Goal: Navigation & Orientation: Understand site structure

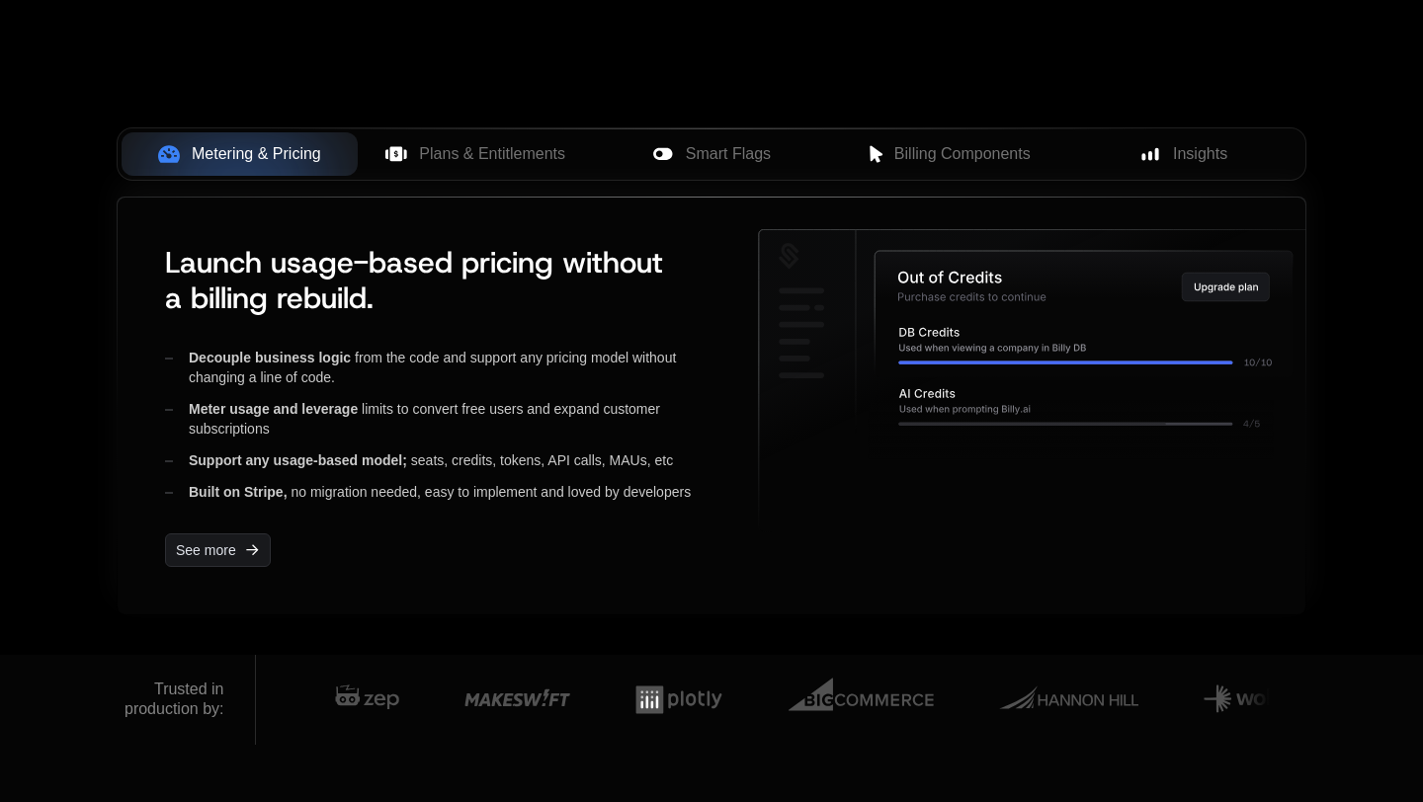
scroll to position [774, 0]
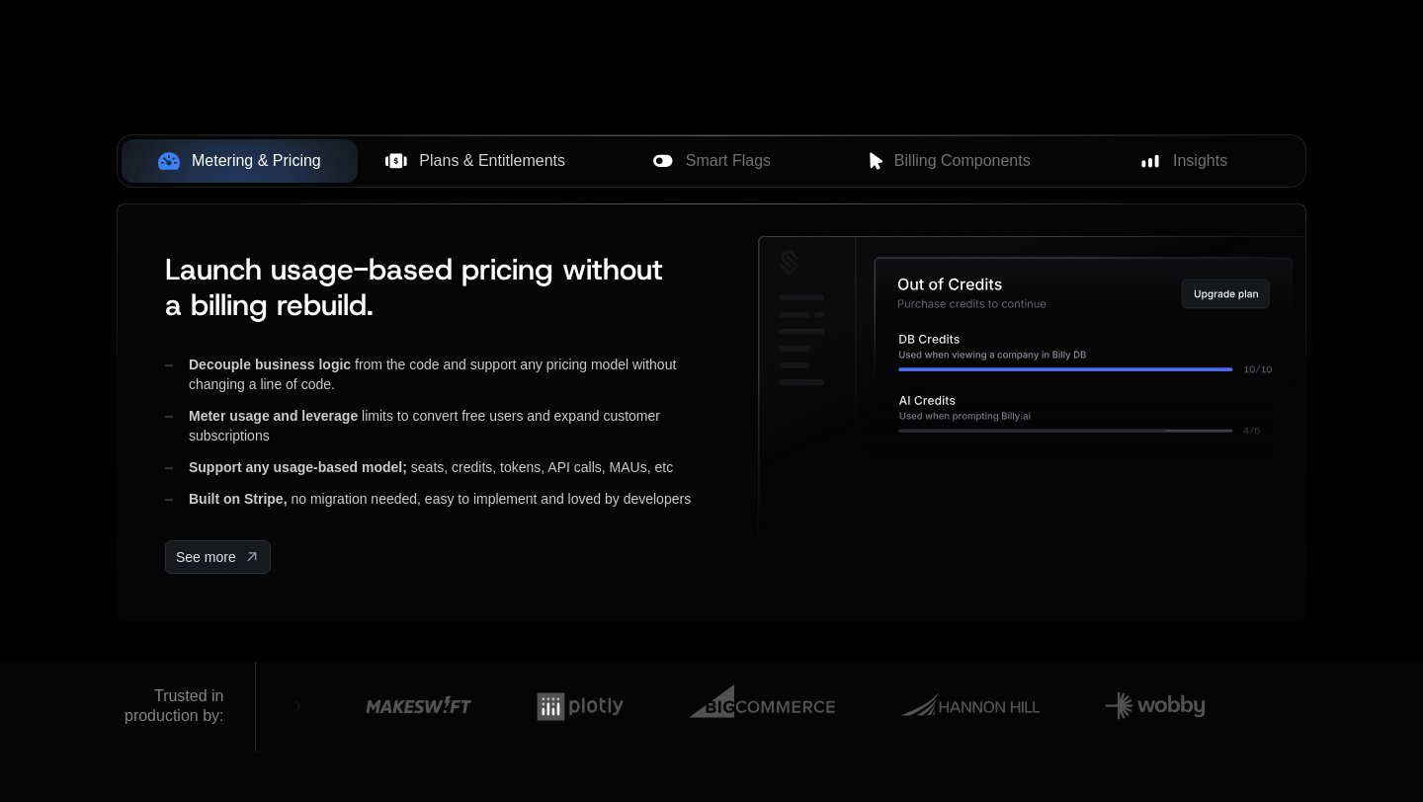
click at [490, 162] on span "Plans & Entitlements" at bounding box center [492, 161] width 146 height 24
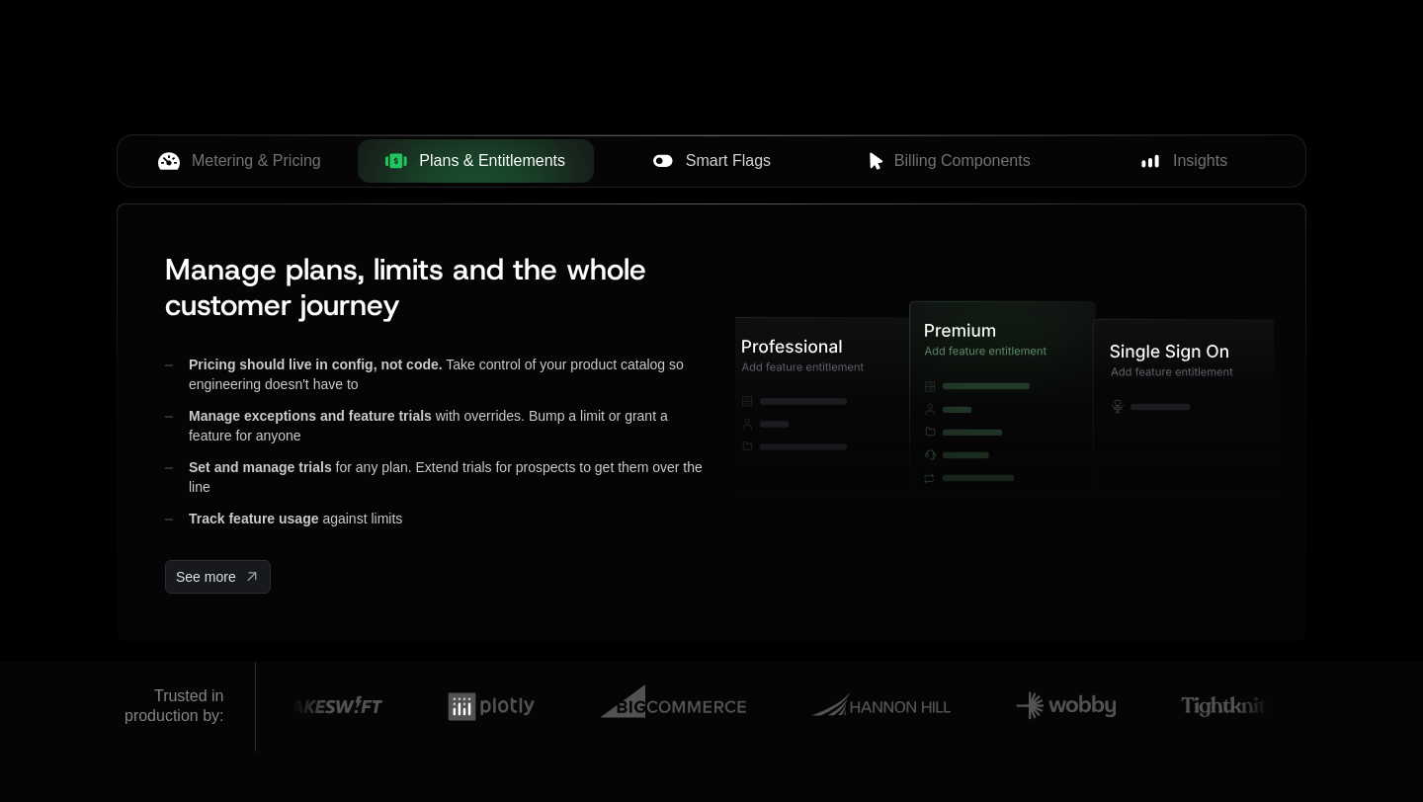
click at [721, 178] on button "Smart Flags" at bounding box center [712, 160] width 236 height 43
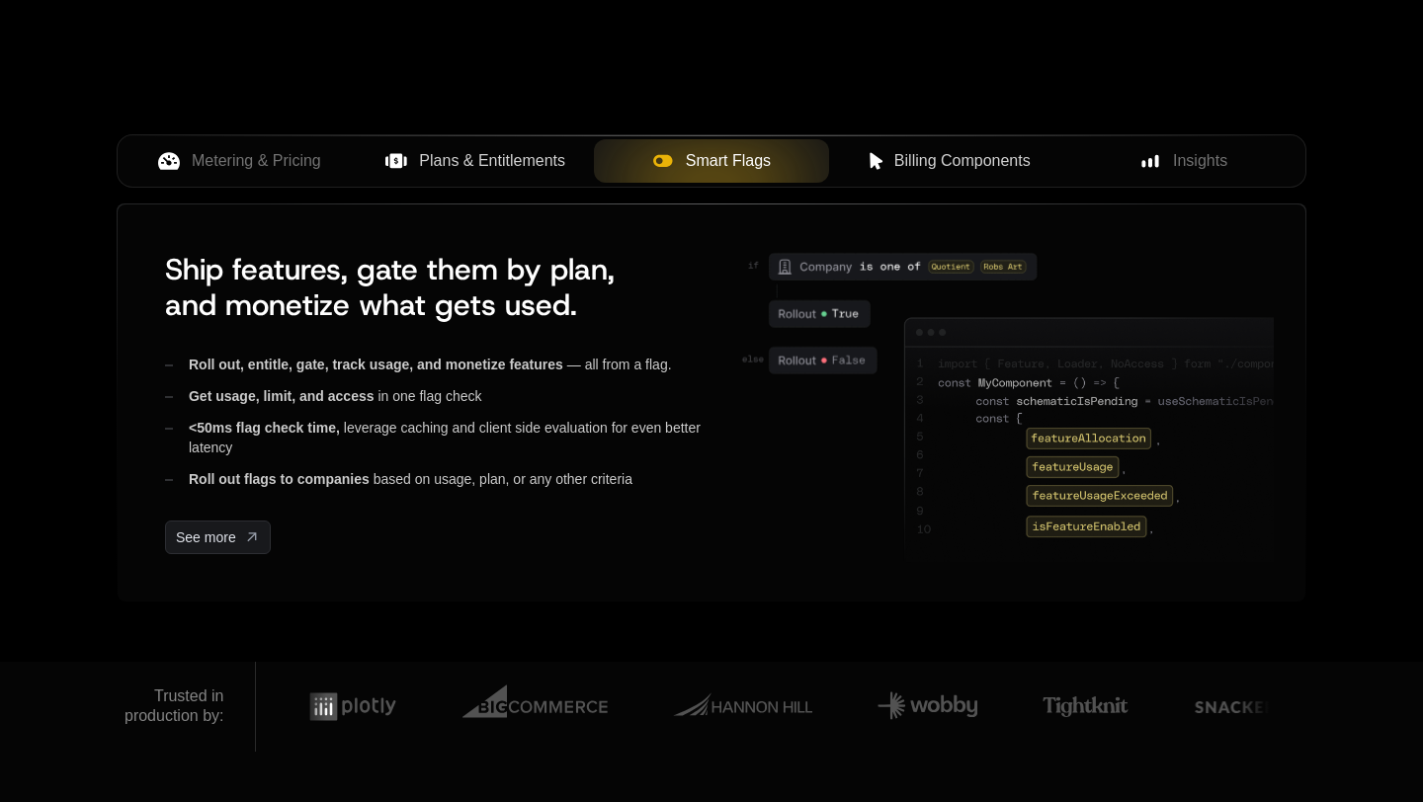
click at [1022, 166] on span "Billing Components" at bounding box center [962, 161] width 136 height 24
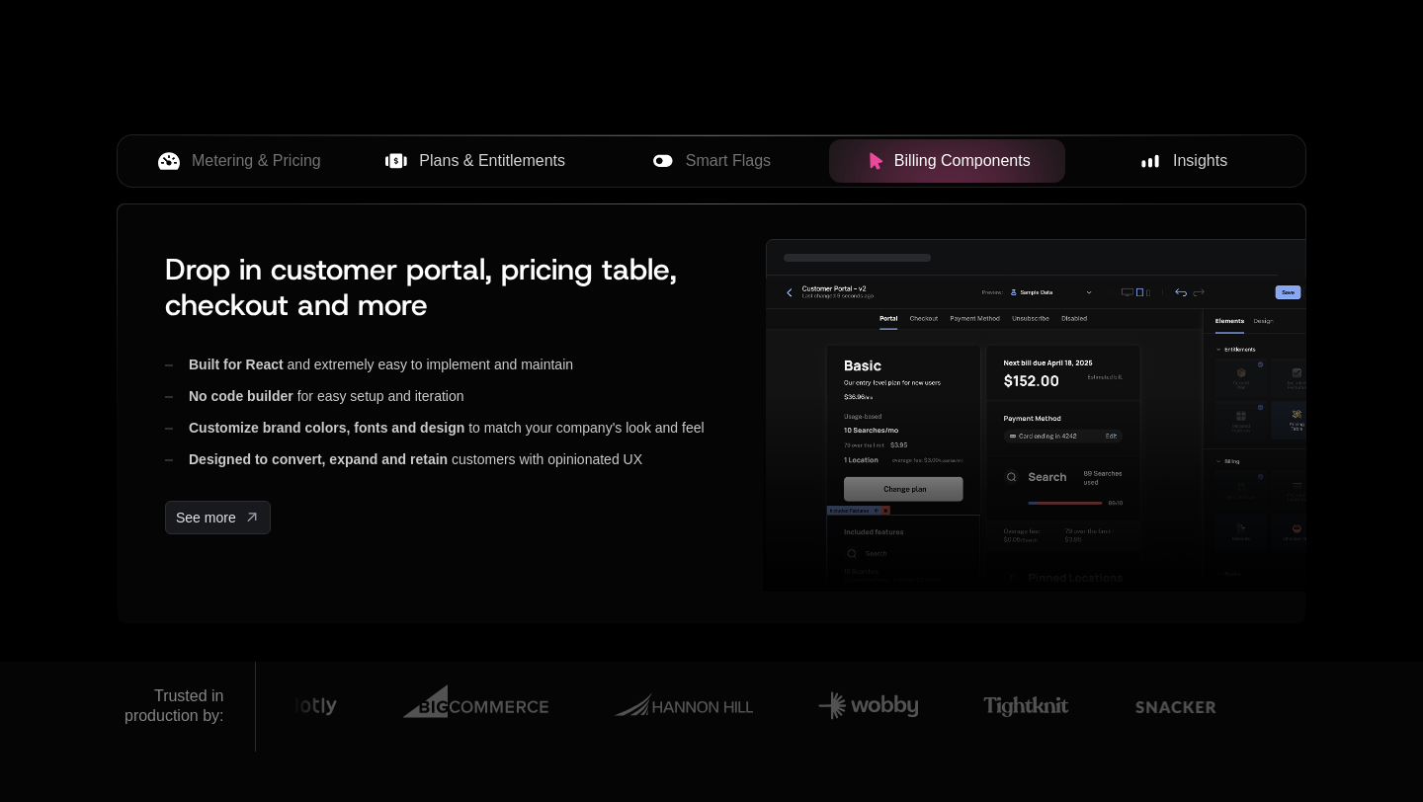
click at [1180, 176] on button "Insights" at bounding box center [1183, 160] width 236 height 43
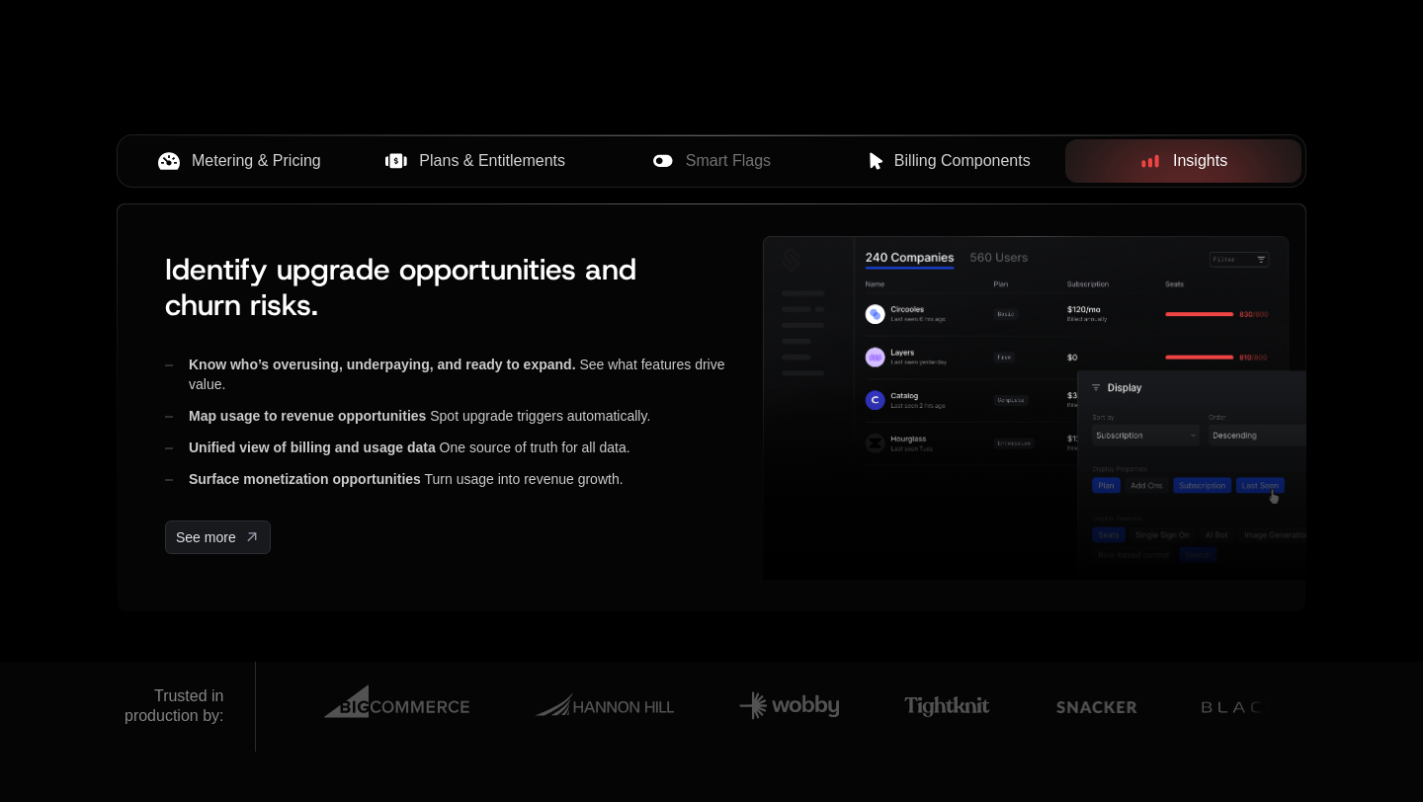
click at [315, 155] on span "Metering & Pricing" at bounding box center [256, 161] width 129 height 24
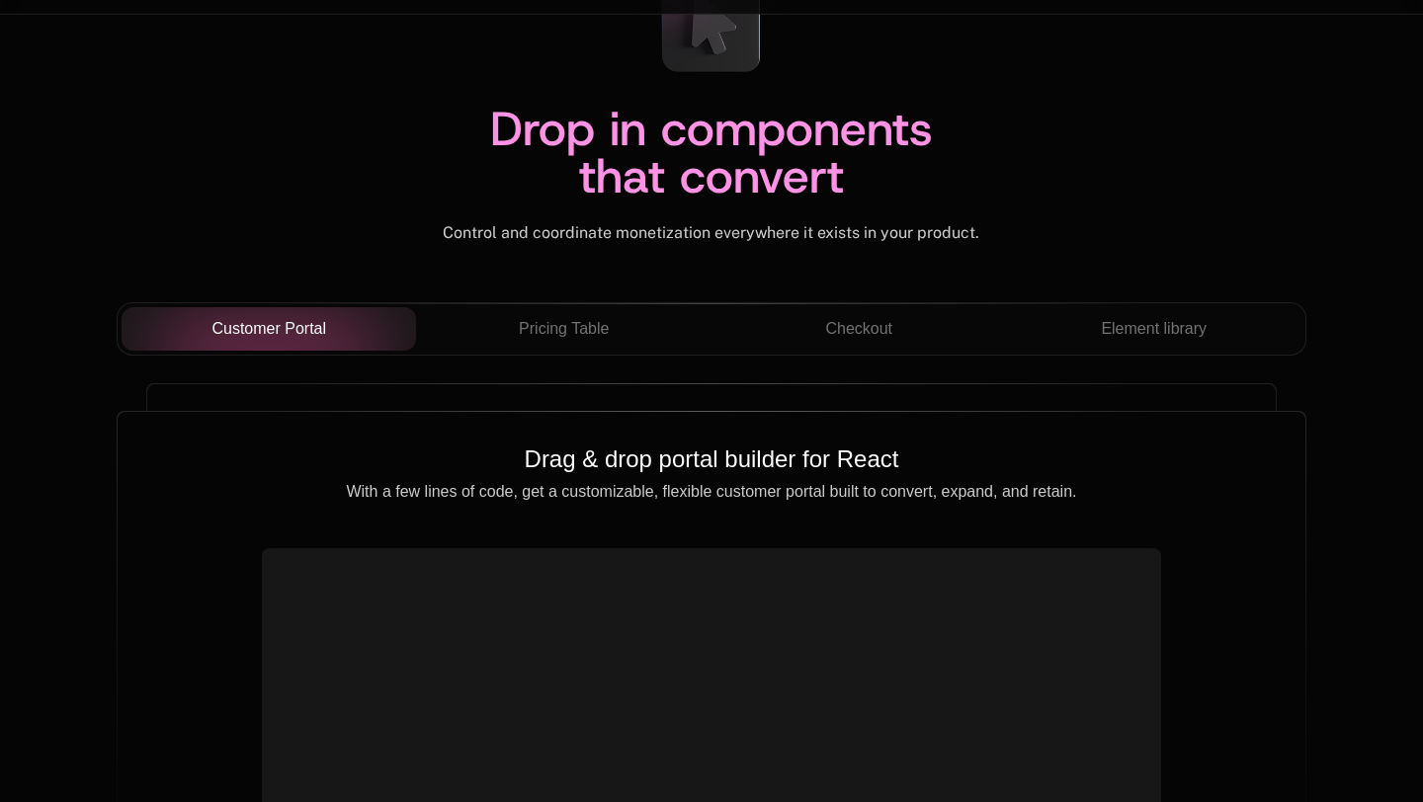
scroll to position [6877, 0]
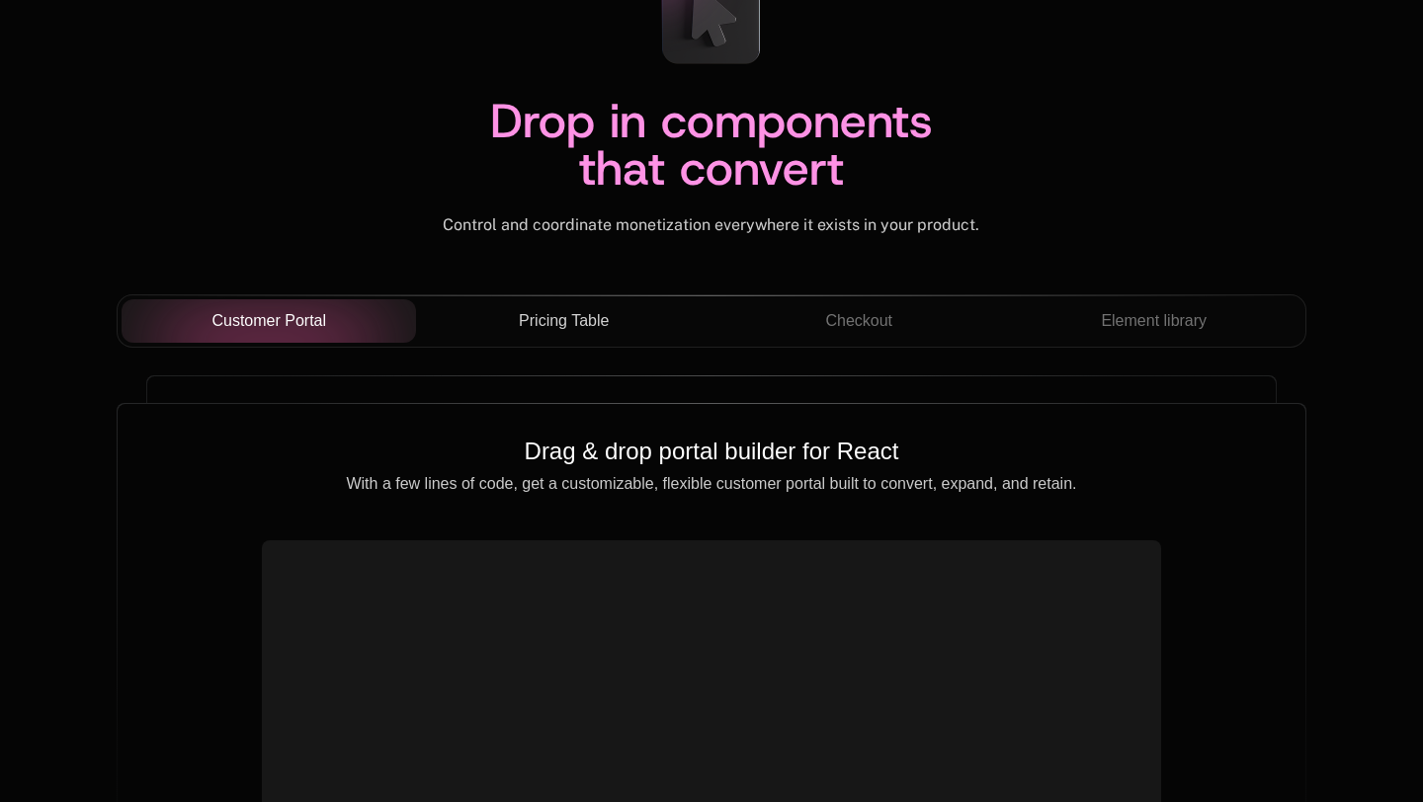
click at [494, 311] on div "Pricing Table" at bounding box center [564, 321] width 264 height 24
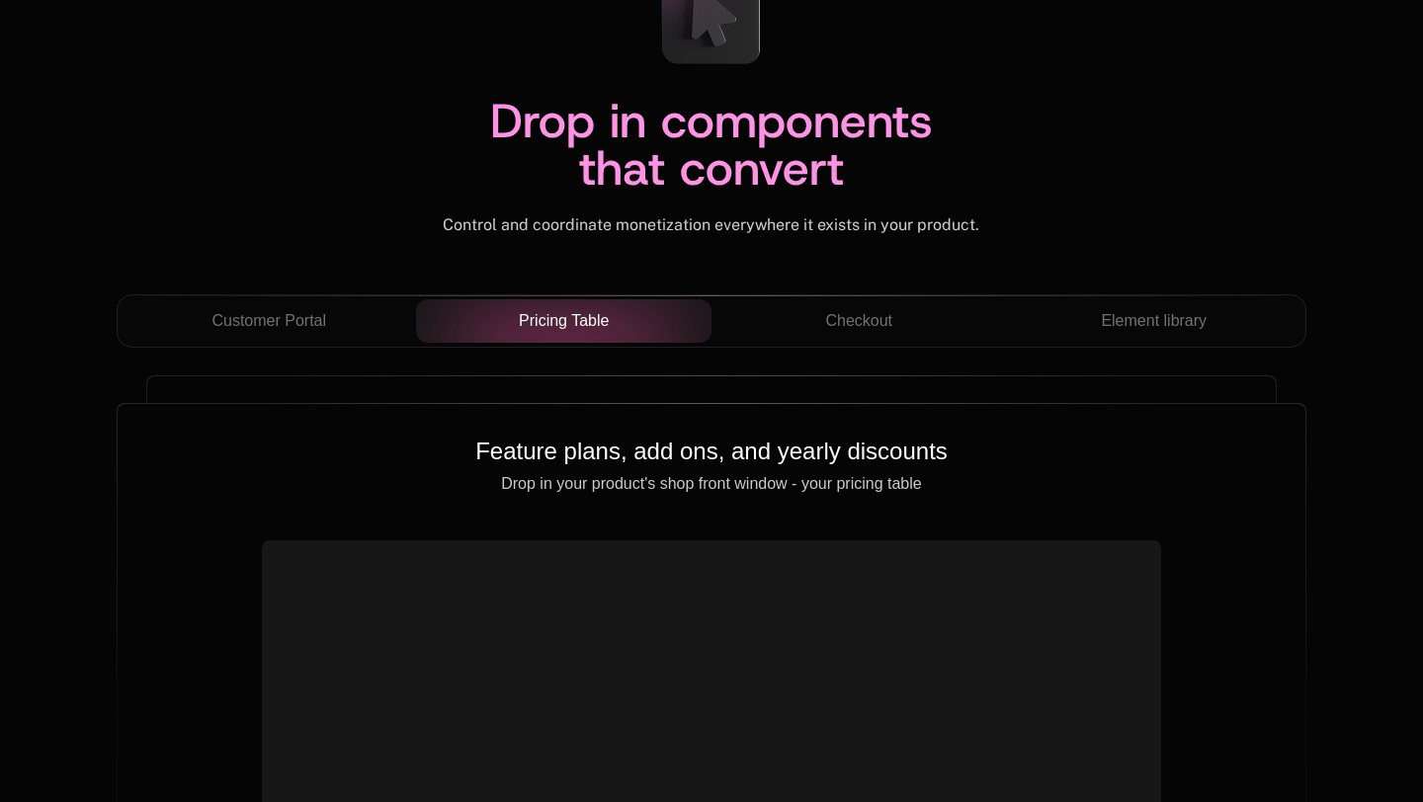
click at [828, 345] on div "Customer Portal Pricing Table Checkout Element library" at bounding box center [712, 320] width 1190 height 53
click at [828, 335] on button "Checkout" at bounding box center [858, 320] width 295 height 43
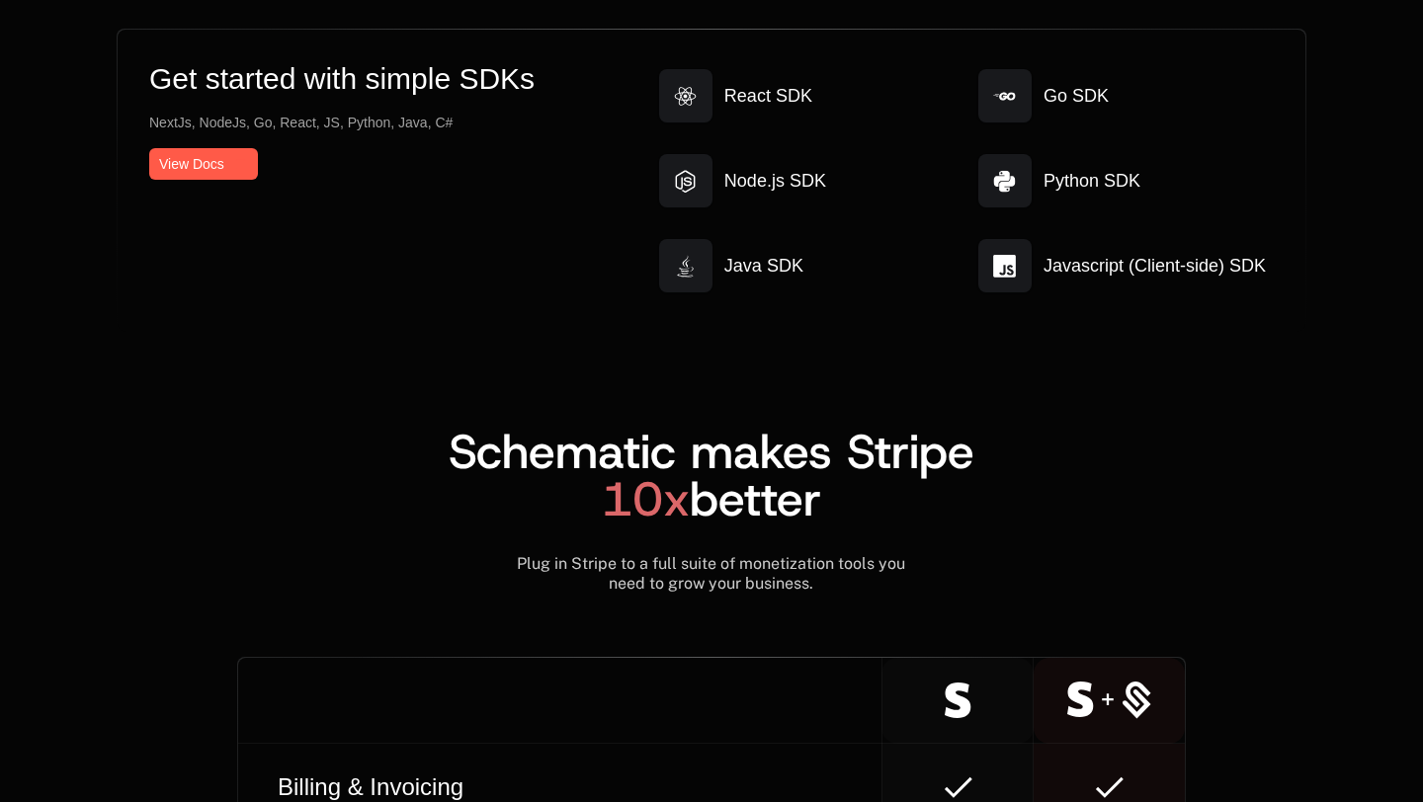
scroll to position [10862, 0]
